Goal: Task Accomplishment & Management: Complete application form

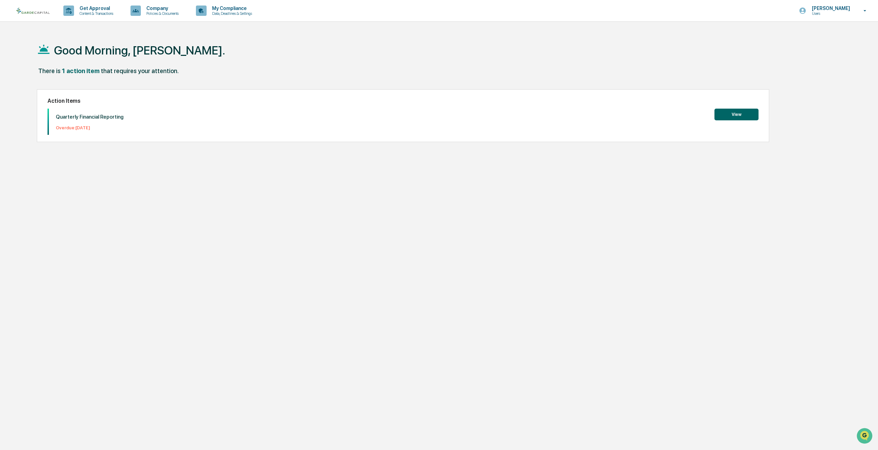
click at [724, 109] on button "View" at bounding box center [737, 115] width 44 height 12
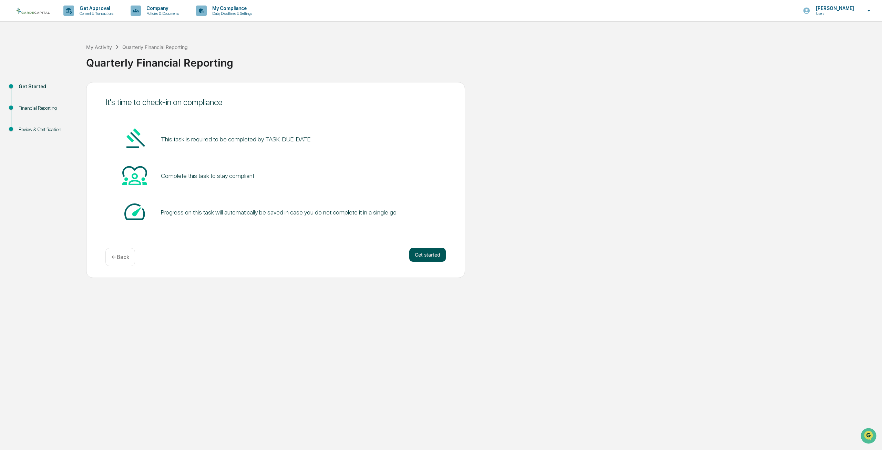
click at [420, 256] on button "Get started" at bounding box center [427, 255] width 37 height 14
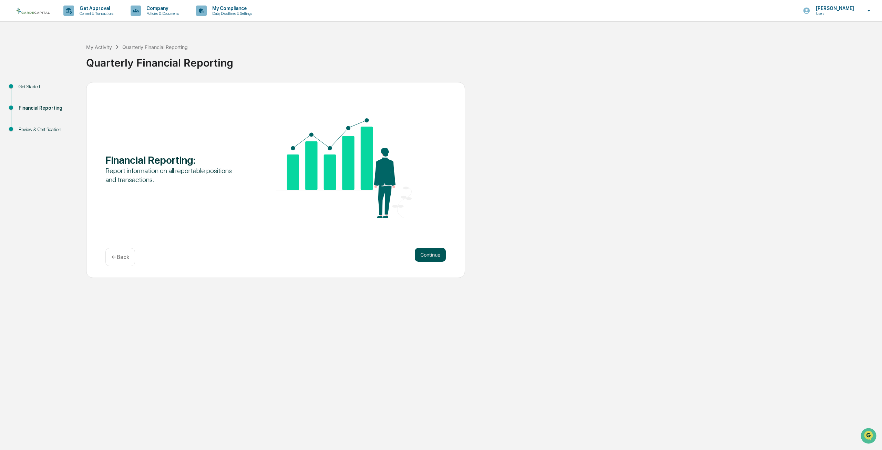
click at [441, 255] on button "Continue" at bounding box center [430, 255] width 31 height 14
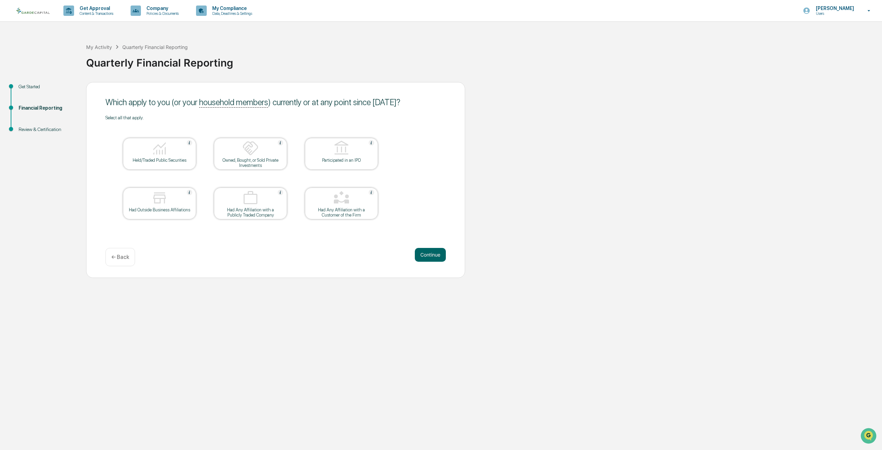
click at [161, 162] on div "Held/Traded Public Securities" at bounding box center [159, 159] width 62 height 5
click at [438, 258] on button "Continue" at bounding box center [430, 255] width 31 height 14
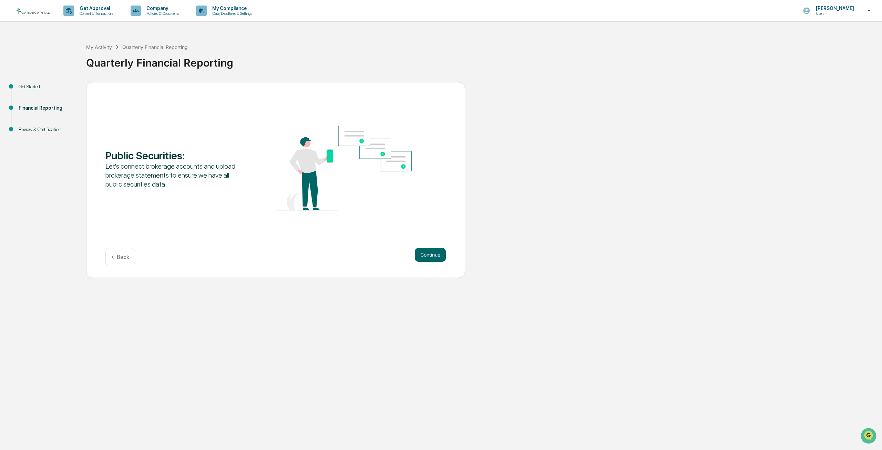
click at [457, 246] on div "Public Securities : Let's connect brokerage accounts and upload brokerage state…" at bounding box center [275, 180] width 379 height 196
click at [439, 261] on button "Continue" at bounding box center [430, 255] width 31 height 14
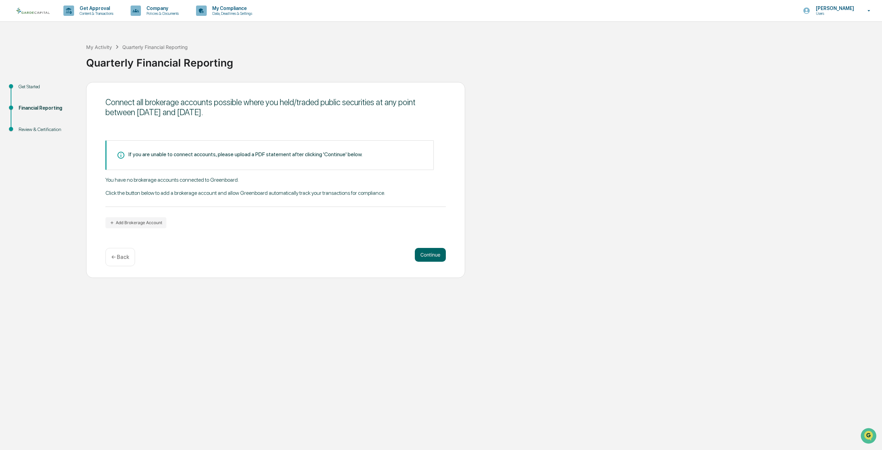
click at [203, 160] on div "If you are unable to connect accounts, please upload a PDF statement after clic…" at bounding box center [269, 155] width 328 height 30
click at [419, 250] on button "Continue" at bounding box center [430, 255] width 31 height 14
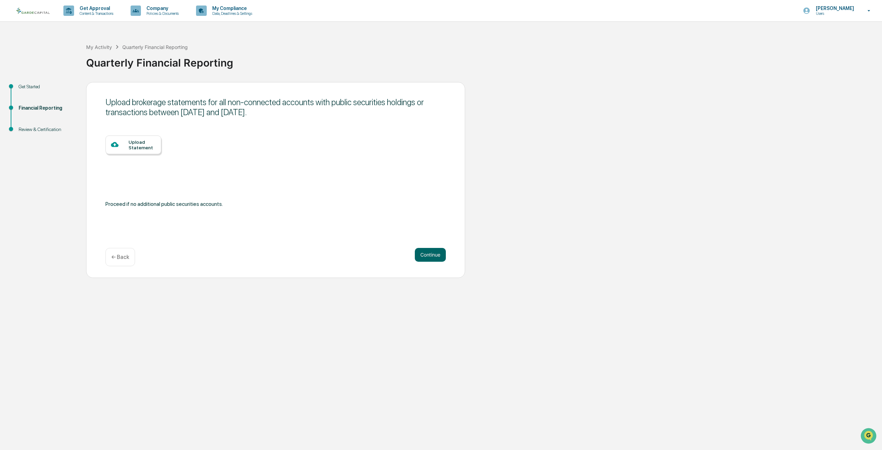
click at [138, 141] on div "Upload Statement" at bounding box center [141, 144] width 27 height 11
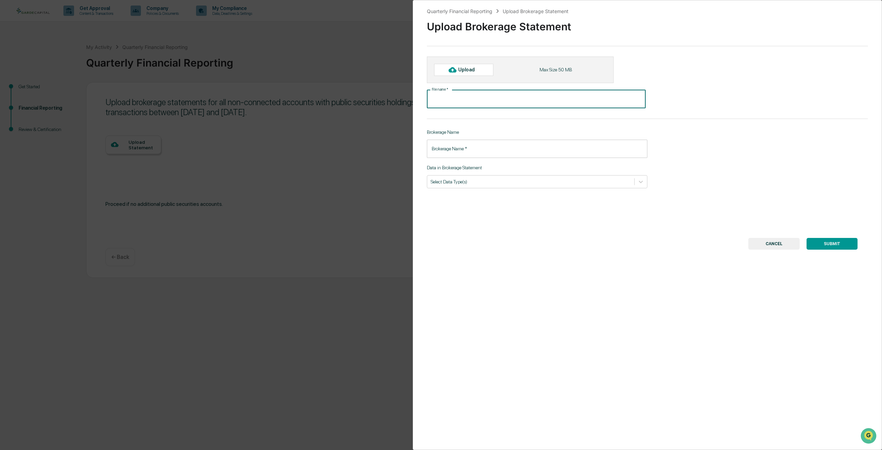
click at [478, 95] on input "File name   *" at bounding box center [536, 99] width 219 height 18
click at [464, 67] on div "Upload" at bounding box center [469, 70] width 22 height 6
click at [474, 74] on div "Upload" at bounding box center [463, 70] width 59 height 12
type input "**********"
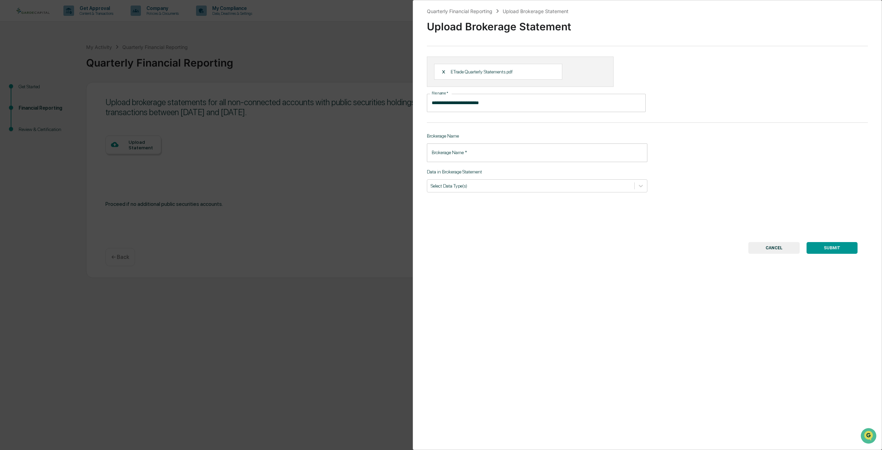
click at [488, 155] on input "Brokerage Name   *" at bounding box center [537, 152] width 220 height 18
type input "*******"
click at [504, 185] on div at bounding box center [531, 185] width 200 height 7
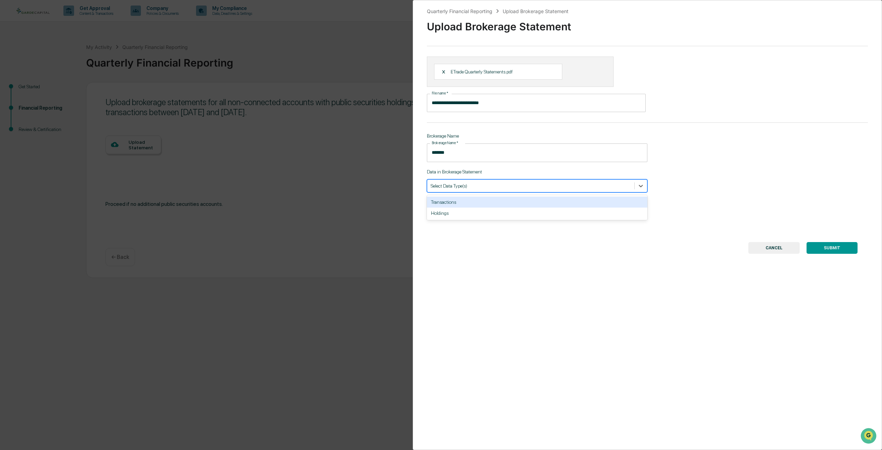
click at [461, 205] on div "Transactions" at bounding box center [537, 201] width 220 height 11
click at [479, 200] on div "Holdings" at bounding box center [537, 201] width 220 height 11
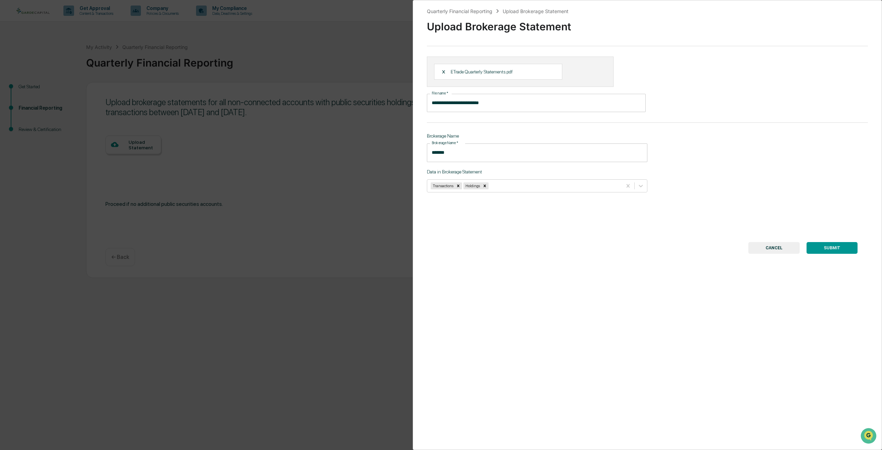
click at [822, 255] on div "**********" at bounding box center [647, 225] width 469 height 450
click at [827, 242] on button "SUBMIT" at bounding box center [831, 248] width 51 height 12
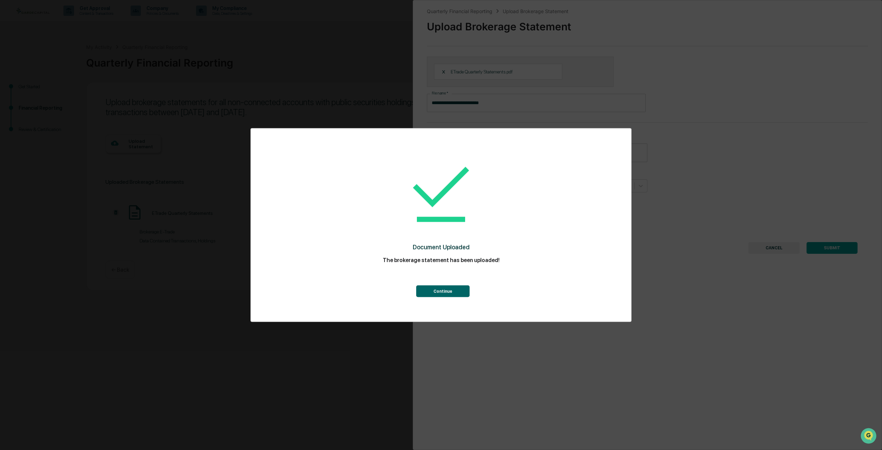
click at [444, 290] on button "Continue" at bounding box center [442, 291] width 53 height 12
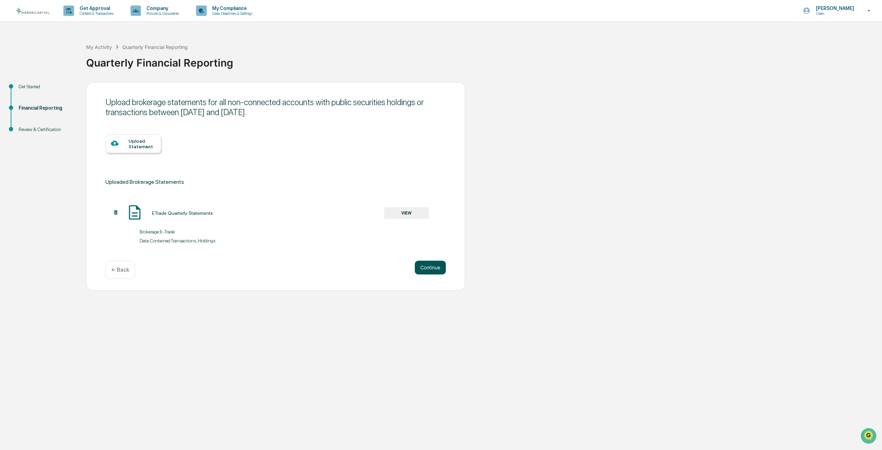
click at [436, 270] on button "Continue" at bounding box center [430, 267] width 31 height 14
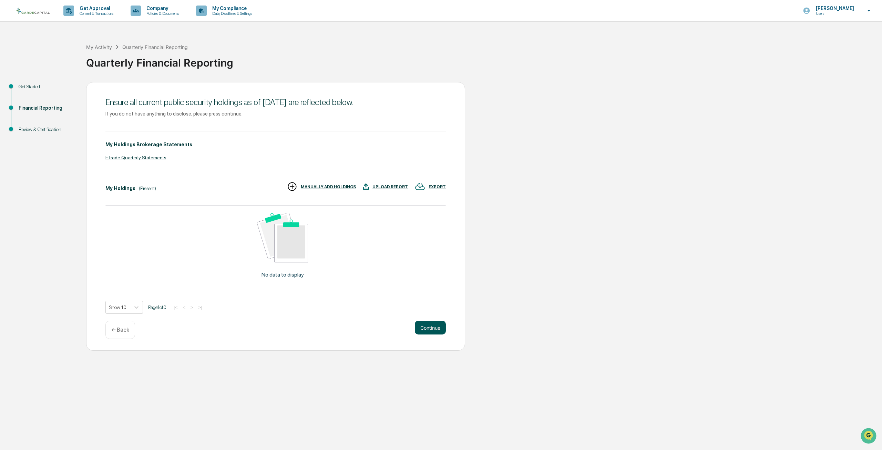
click at [431, 326] on button "Continue" at bounding box center [430, 327] width 31 height 14
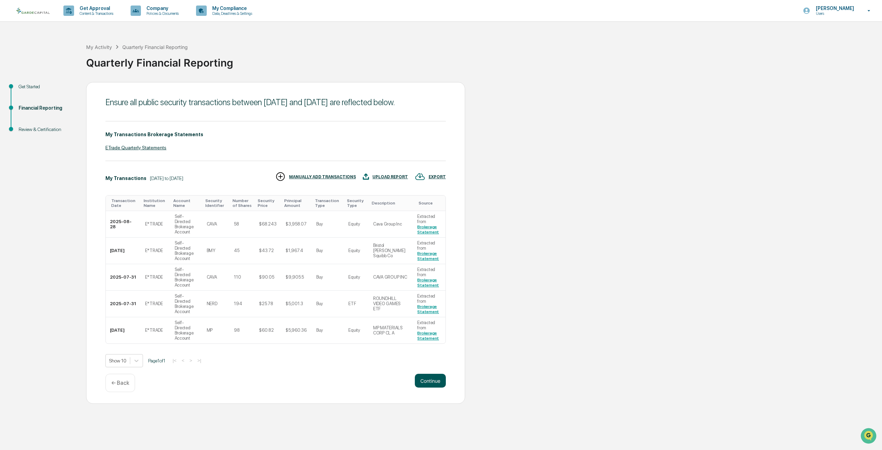
click at [427, 387] on button "Continue" at bounding box center [430, 380] width 31 height 14
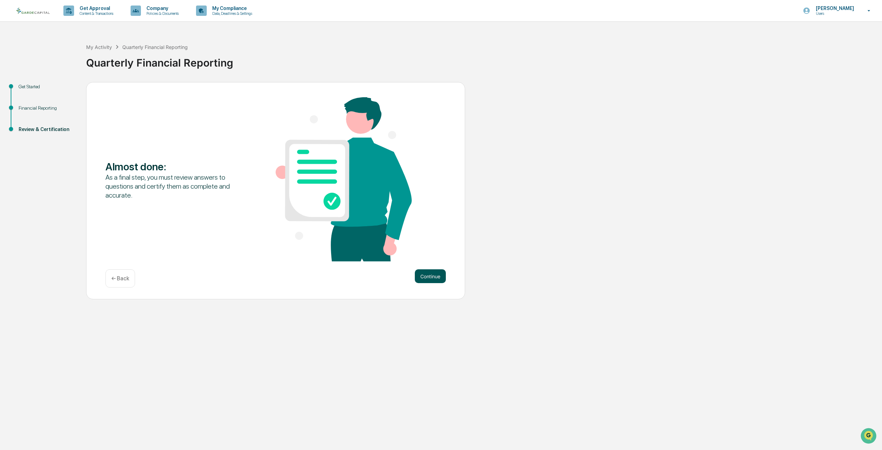
click at [432, 274] on button "Continue" at bounding box center [430, 276] width 31 height 14
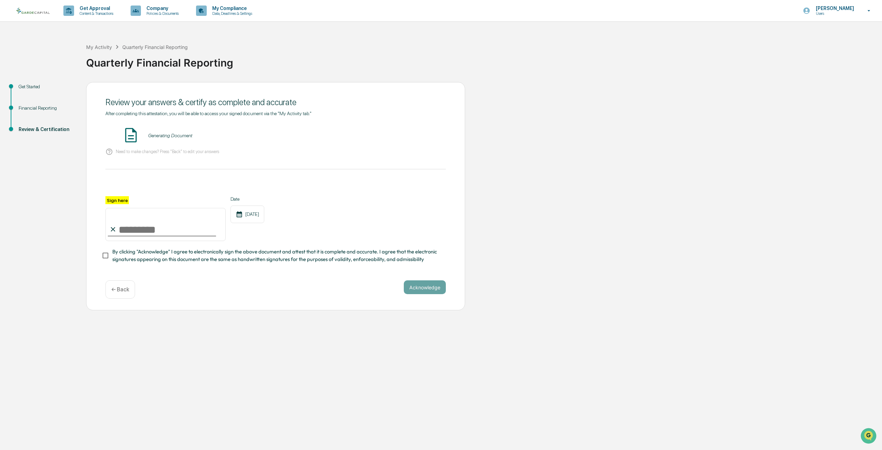
click at [156, 225] on input "Sign here" at bounding box center [165, 224] width 120 height 33
click at [150, 234] on input "Sign here" at bounding box center [165, 224] width 120 height 33
type input "**********"
click at [443, 294] on button "Acknowledge" at bounding box center [425, 287] width 42 height 14
click at [410, 137] on button "VIEW" at bounding box center [406, 136] width 45 height 12
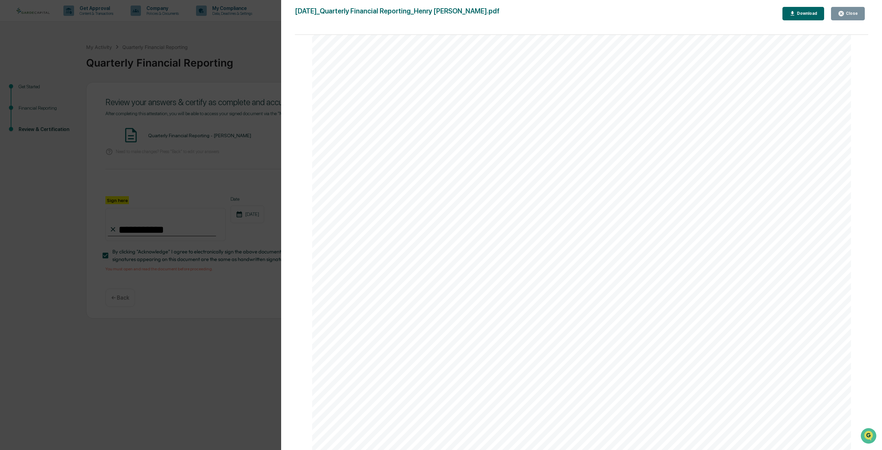
scroll to position [517, 0]
click at [849, 15] on div "Close" at bounding box center [850, 13] width 13 height 5
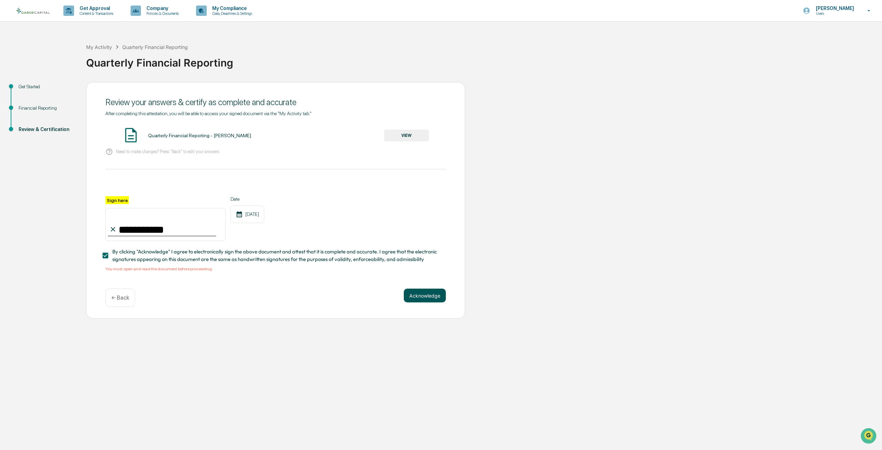
click at [428, 296] on button "Acknowledge" at bounding box center [425, 295] width 42 height 14
